Goal: Find specific page/section: Find specific page/section

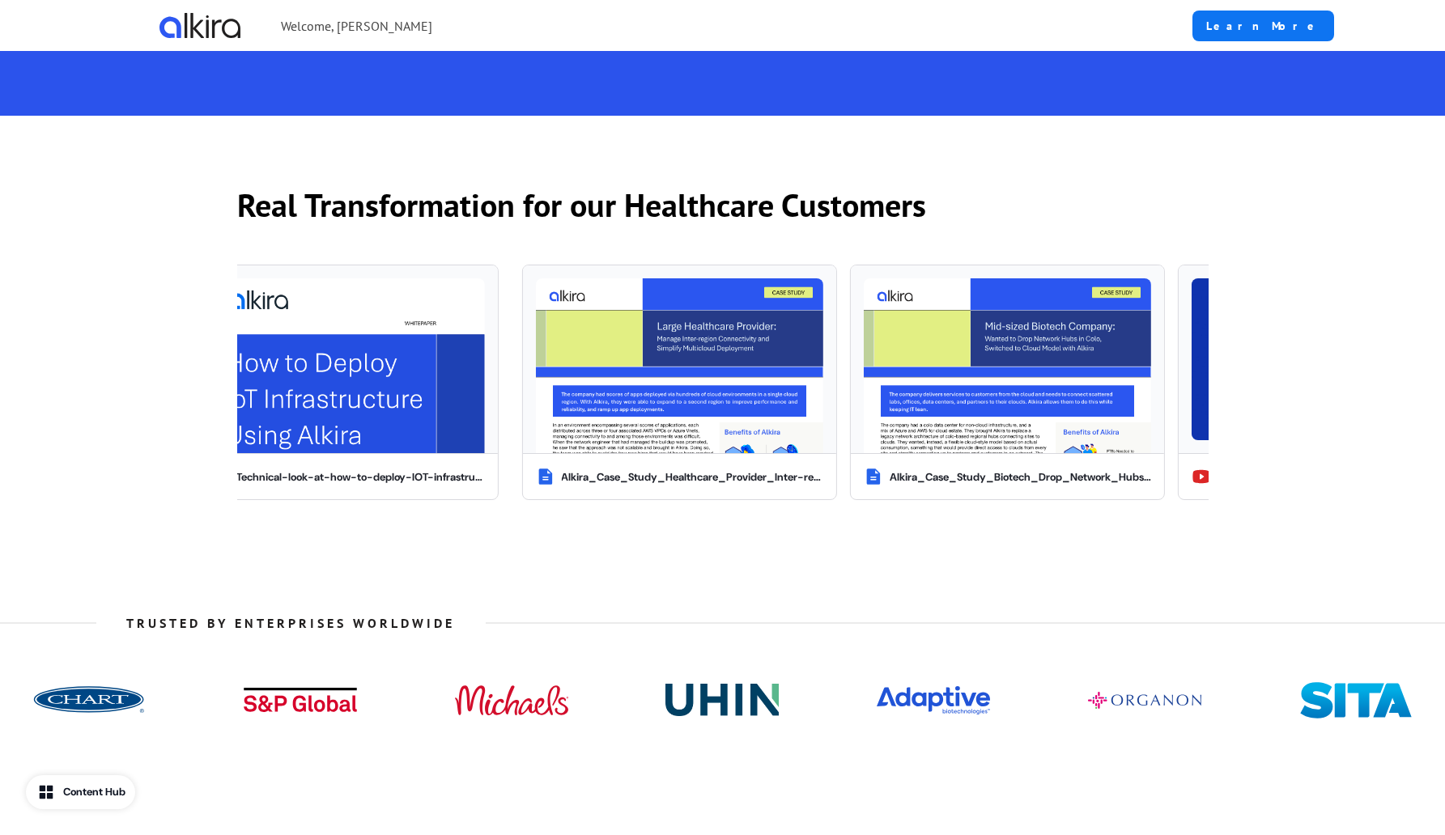
scroll to position [1320, 0]
